Goal: Register for event/course

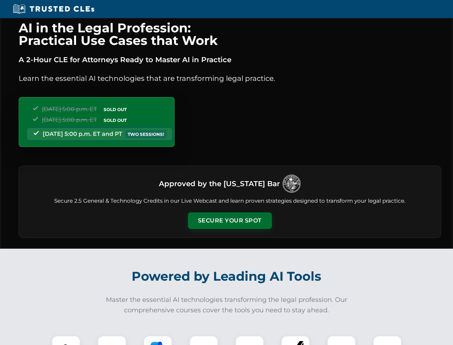
click at [230, 220] on button "Secure Your Spot" at bounding box center [230, 220] width 84 height 17
click at [66, 340] on img at bounding box center [66, 349] width 21 height 21
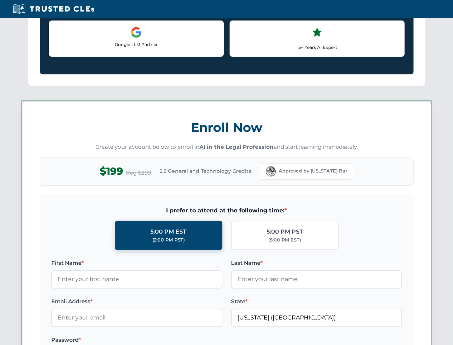
click at [158, 340] on label "Password *" at bounding box center [136, 339] width 171 height 9
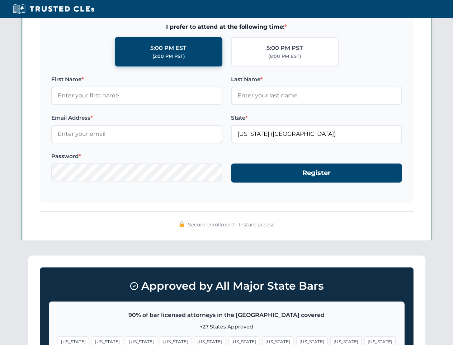
click at [331, 340] on span "[US_STATE]" at bounding box center [346, 341] width 31 height 10
